Goal: Find specific page/section: Find specific page/section

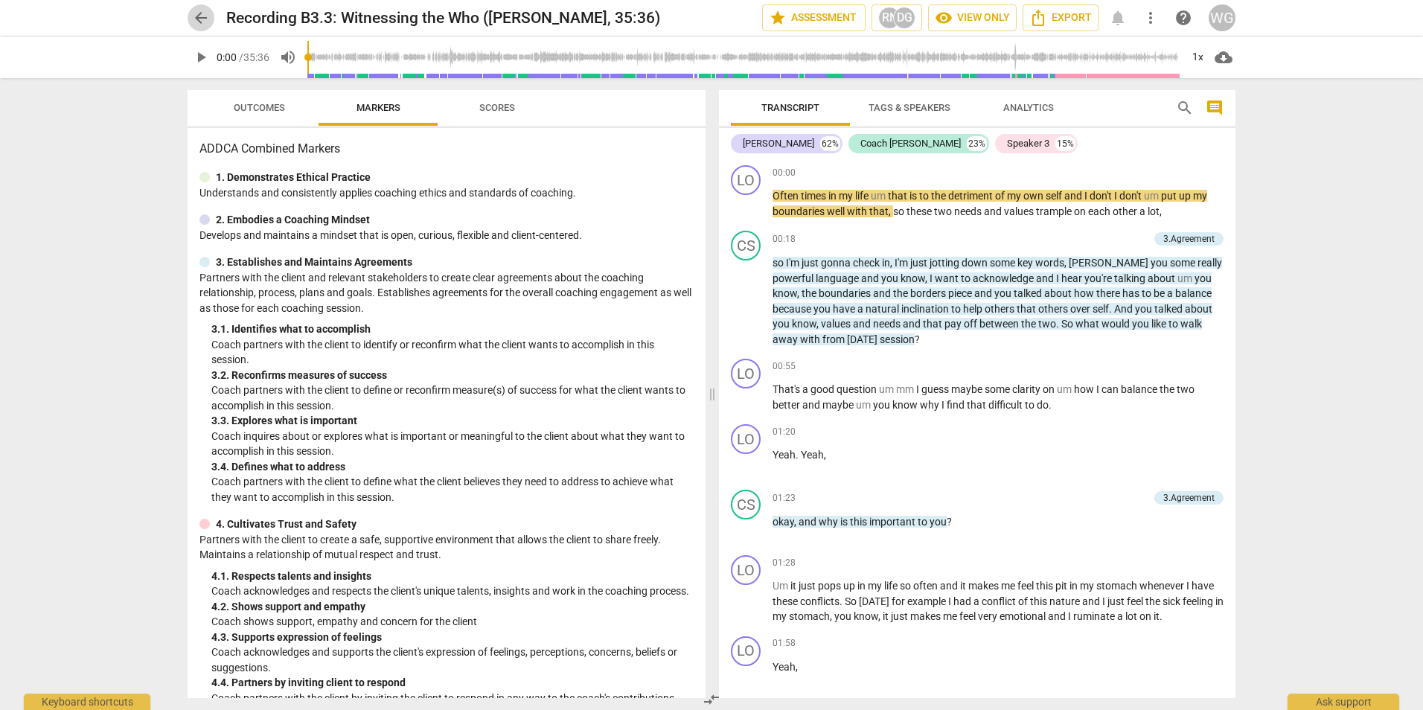
click at [199, 15] on span "arrow_back" at bounding box center [201, 18] width 18 height 18
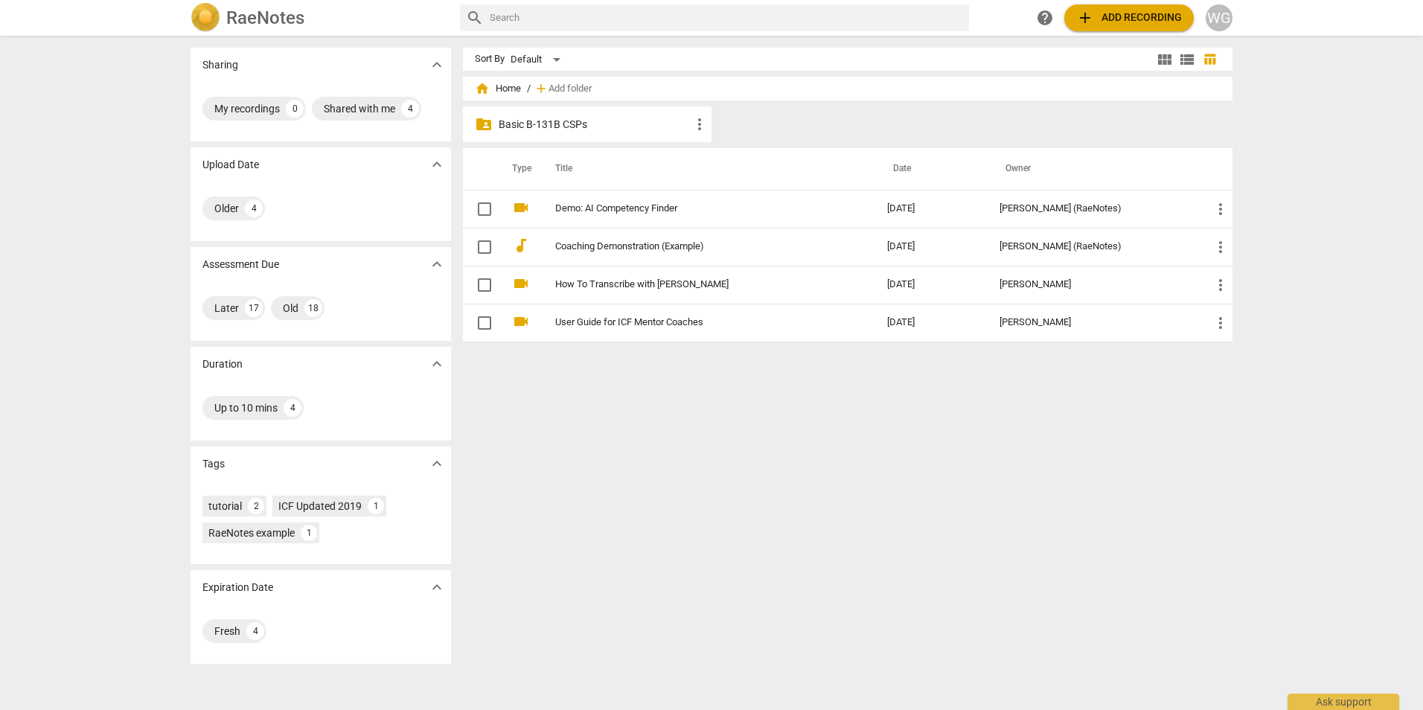
click at [525, 121] on p "Basic B-131B CSPs" at bounding box center [595, 125] width 192 height 16
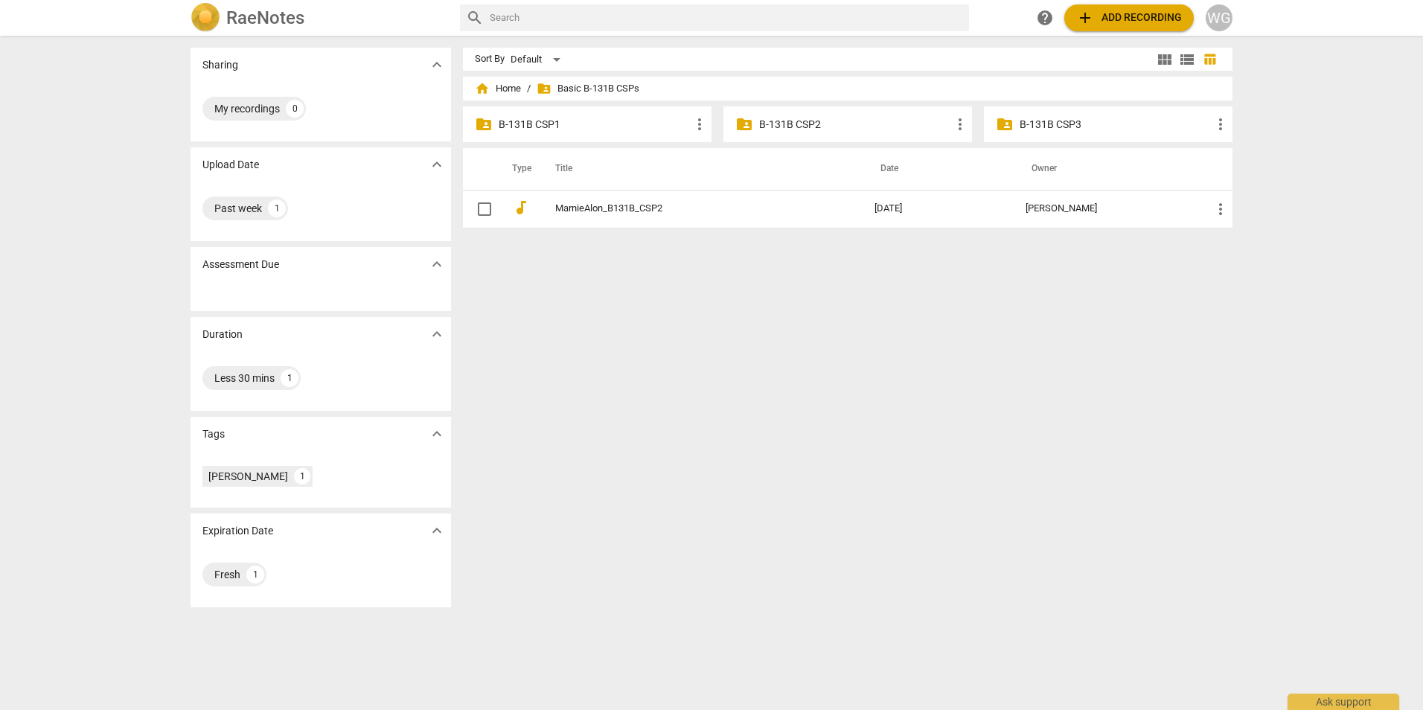
click at [787, 120] on p "B-131B CSP2" at bounding box center [855, 125] width 192 height 16
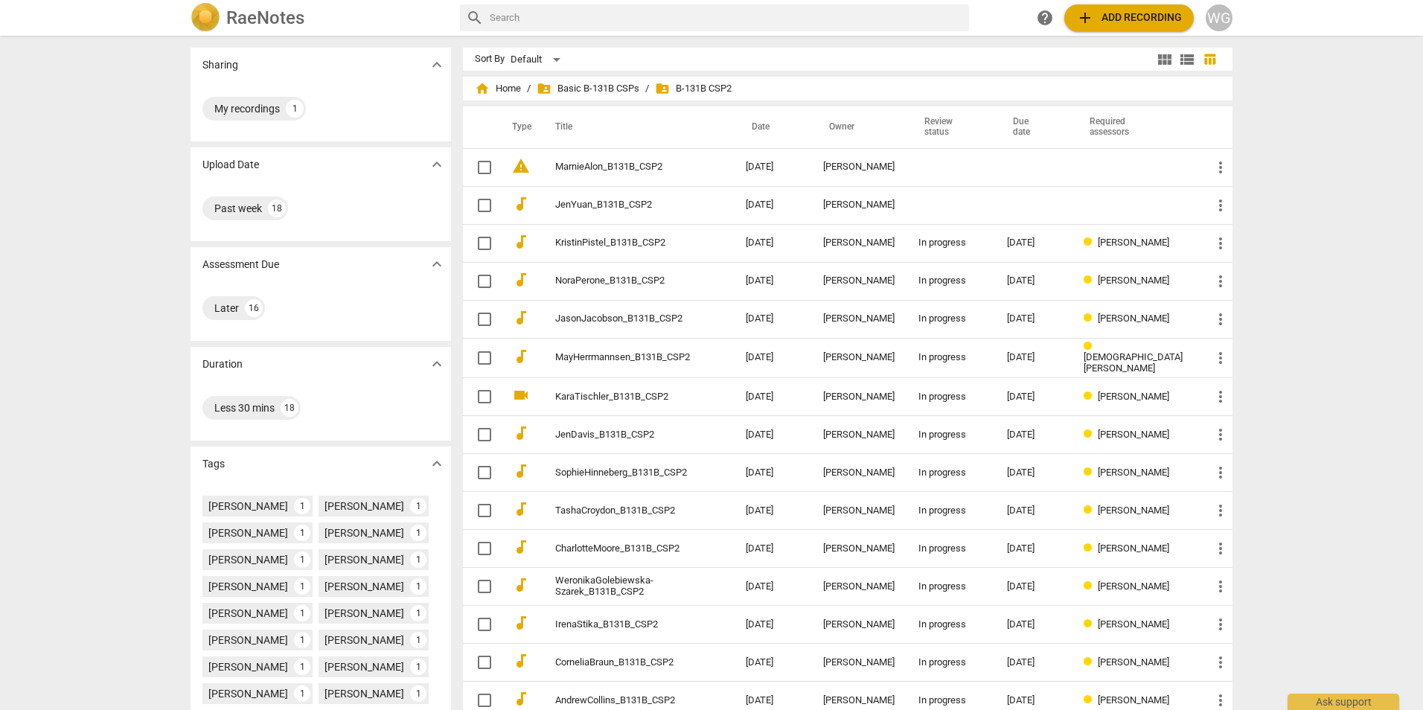
click at [784, 122] on th "Date" at bounding box center [772, 127] width 77 height 42
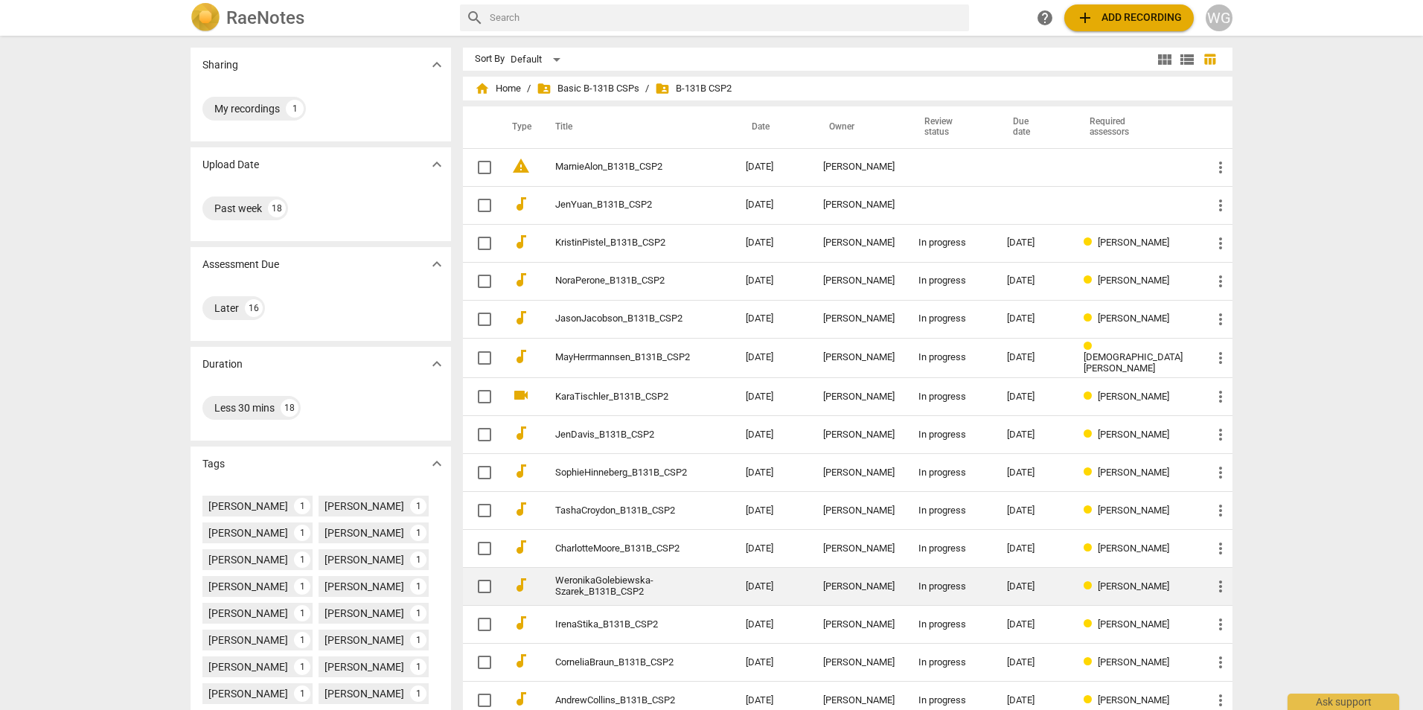
click at [629, 583] on link "WeronikaGolebiewska-Szarek_B131B_CSP2" at bounding box center [623, 586] width 137 height 22
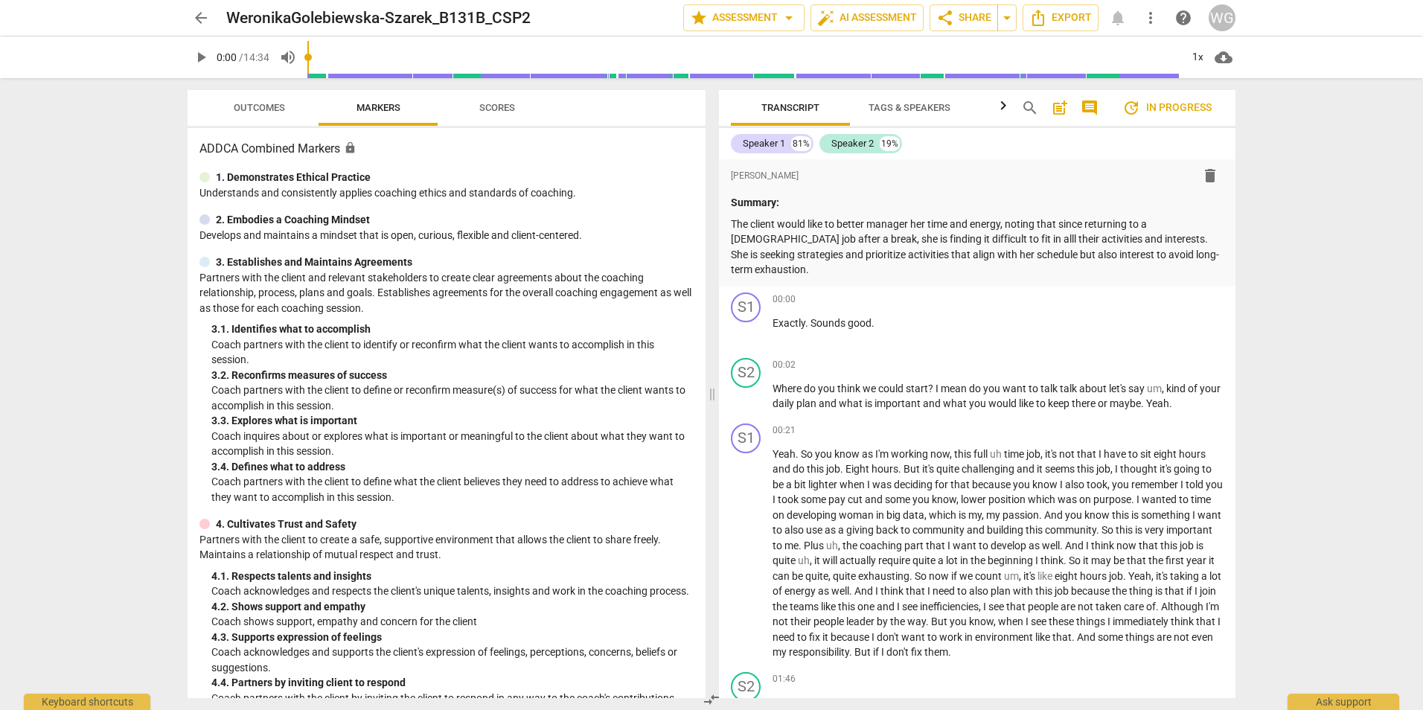
click at [246, 109] on span "Outcomes" at bounding box center [259, 107] width 51 height 11
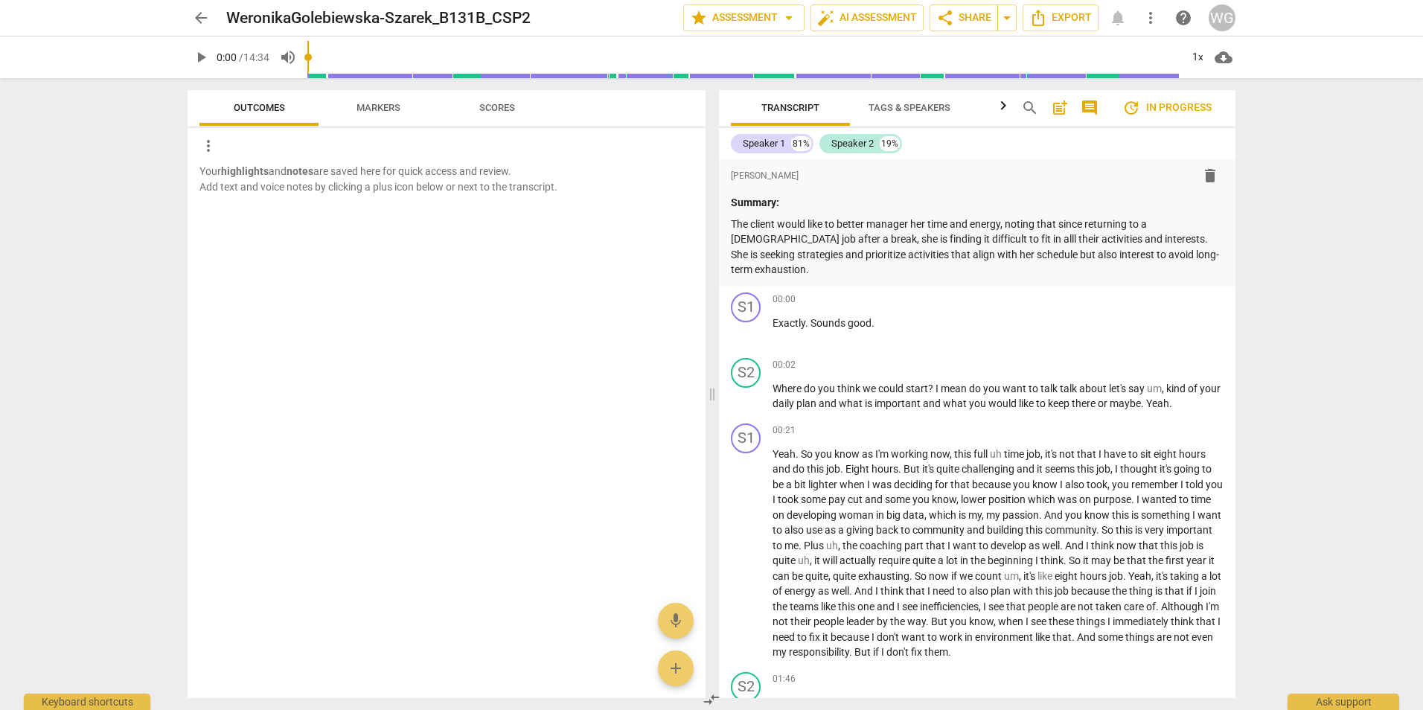
click at [362, 109] on span "Markers" at bounding box center [378, 107] width 44 height 11
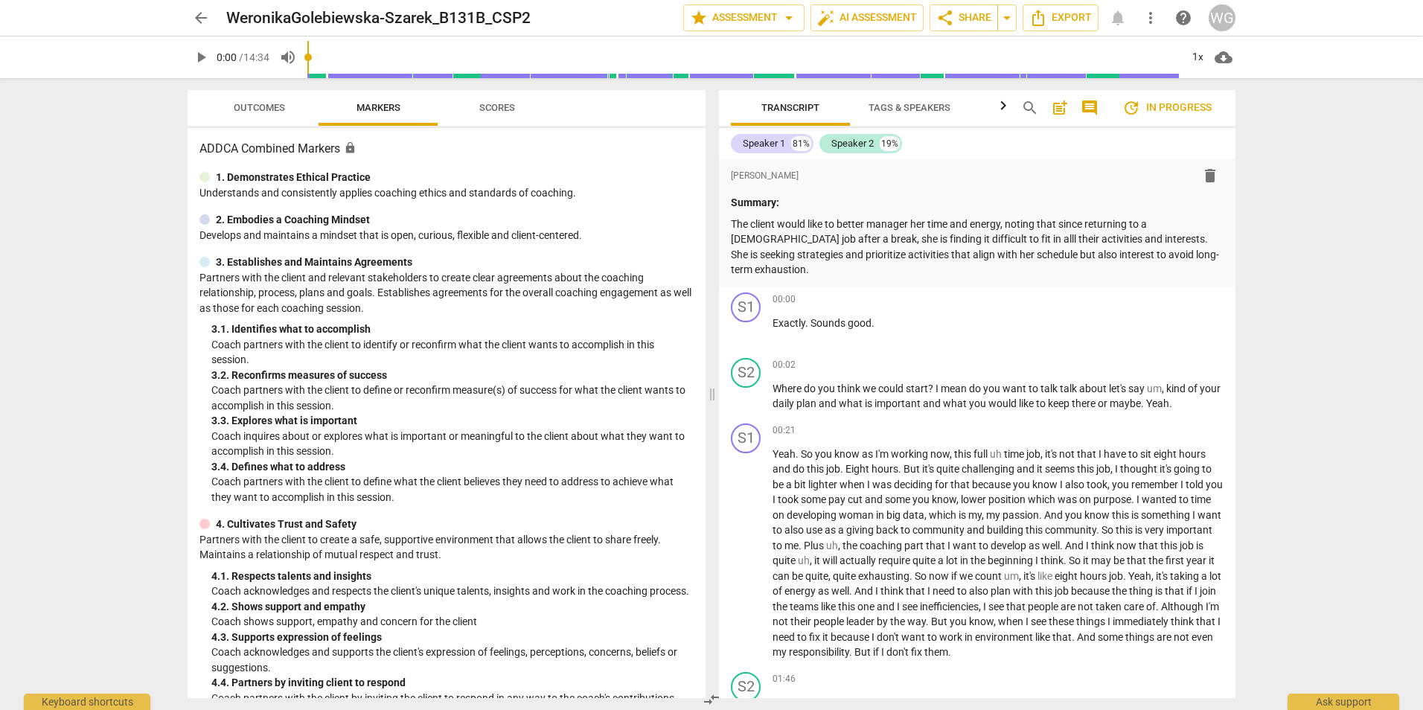
click at [482, 108] on span "Scores" at bounding box center [497, 107] width 36 height 11
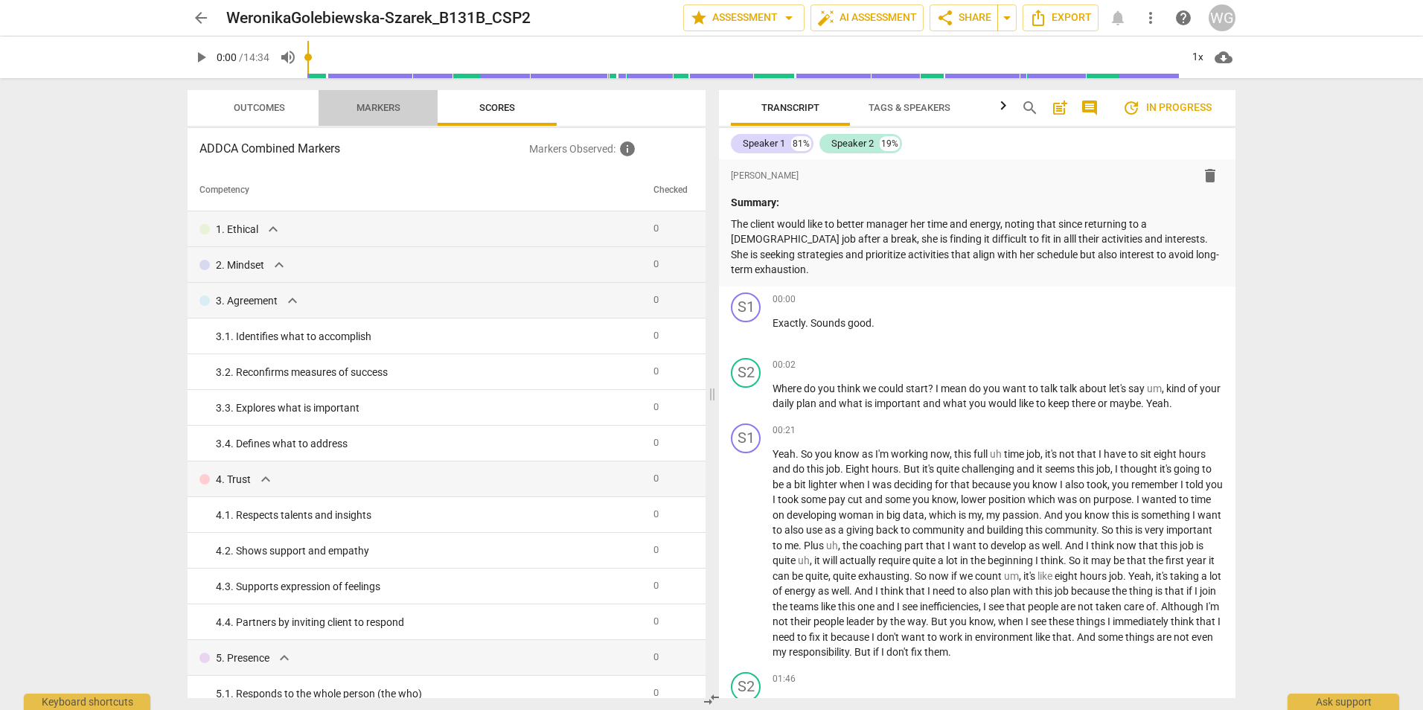
click at [368, 109] on span "Markers" at bounding box center [378, 107] width 44 height 11
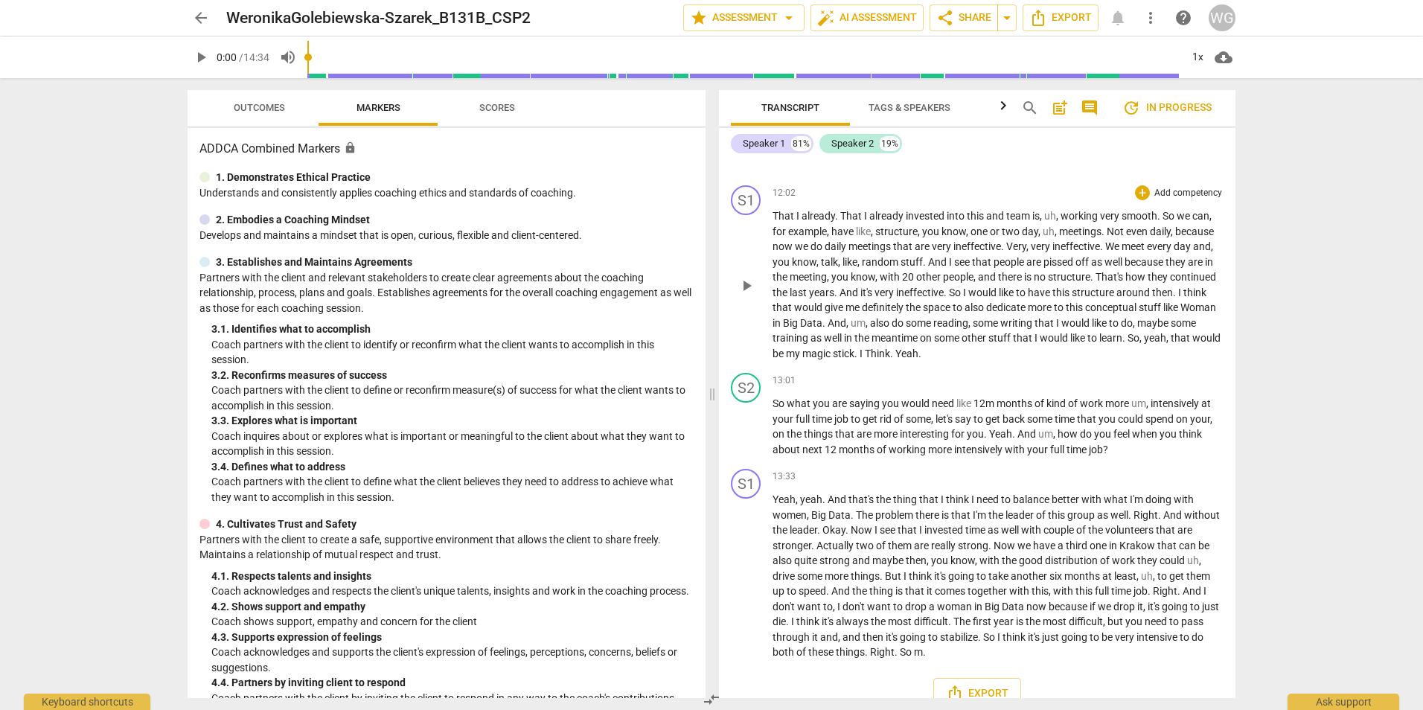
scroll to position [3199, 0]
